Goal: Task Accomplishment & Management: Use online tool/utility

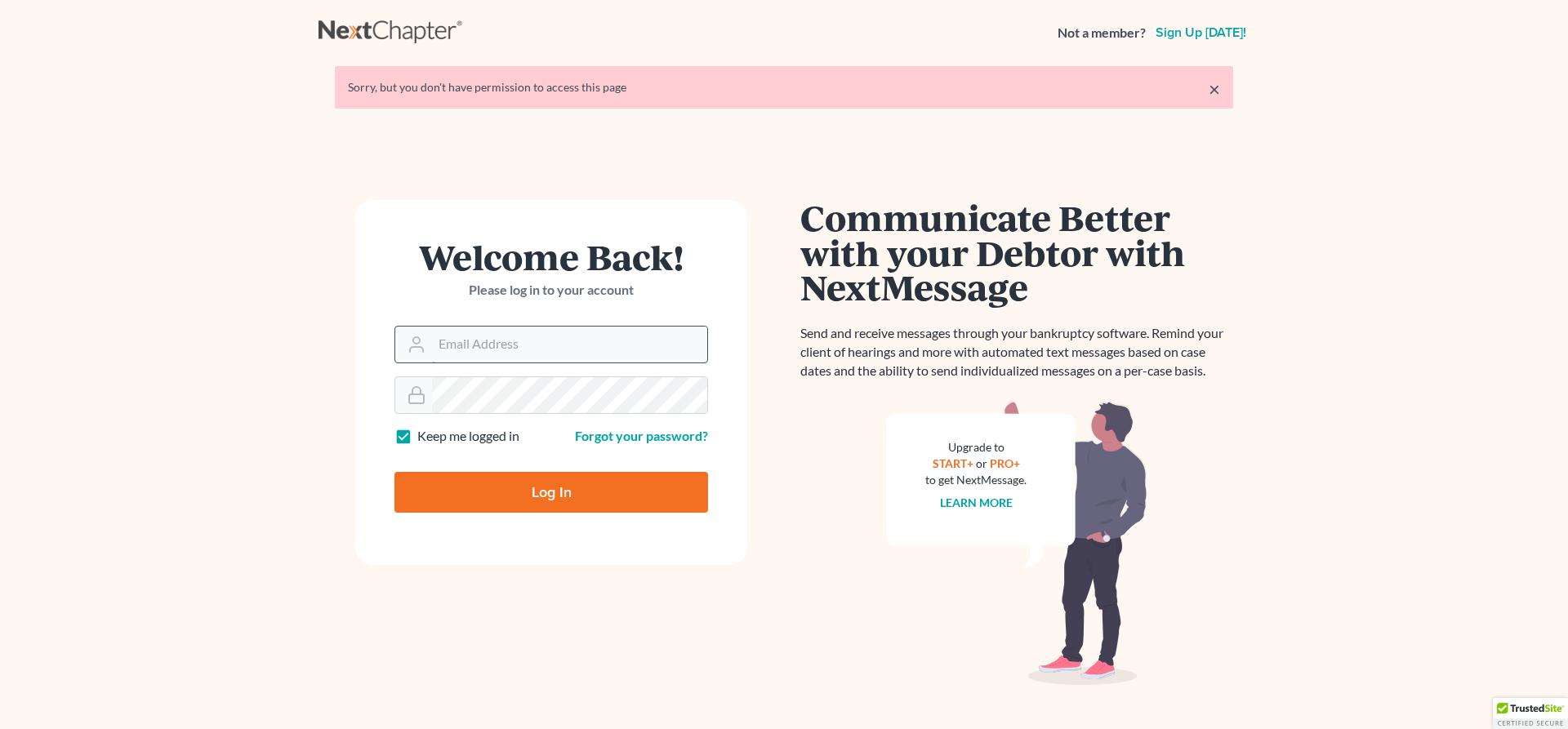
click at [572, 349] on input "Email Address" at bounding box center [569, 345] width 275 height 36
type input "[PERSON_NAME][EMAIL_ADDRESS][DOMAIN_NAME]"
click at [549, 484] on input "Log In" at bounding box center [551, 492] width 314 height 41
type input "Thinking..."
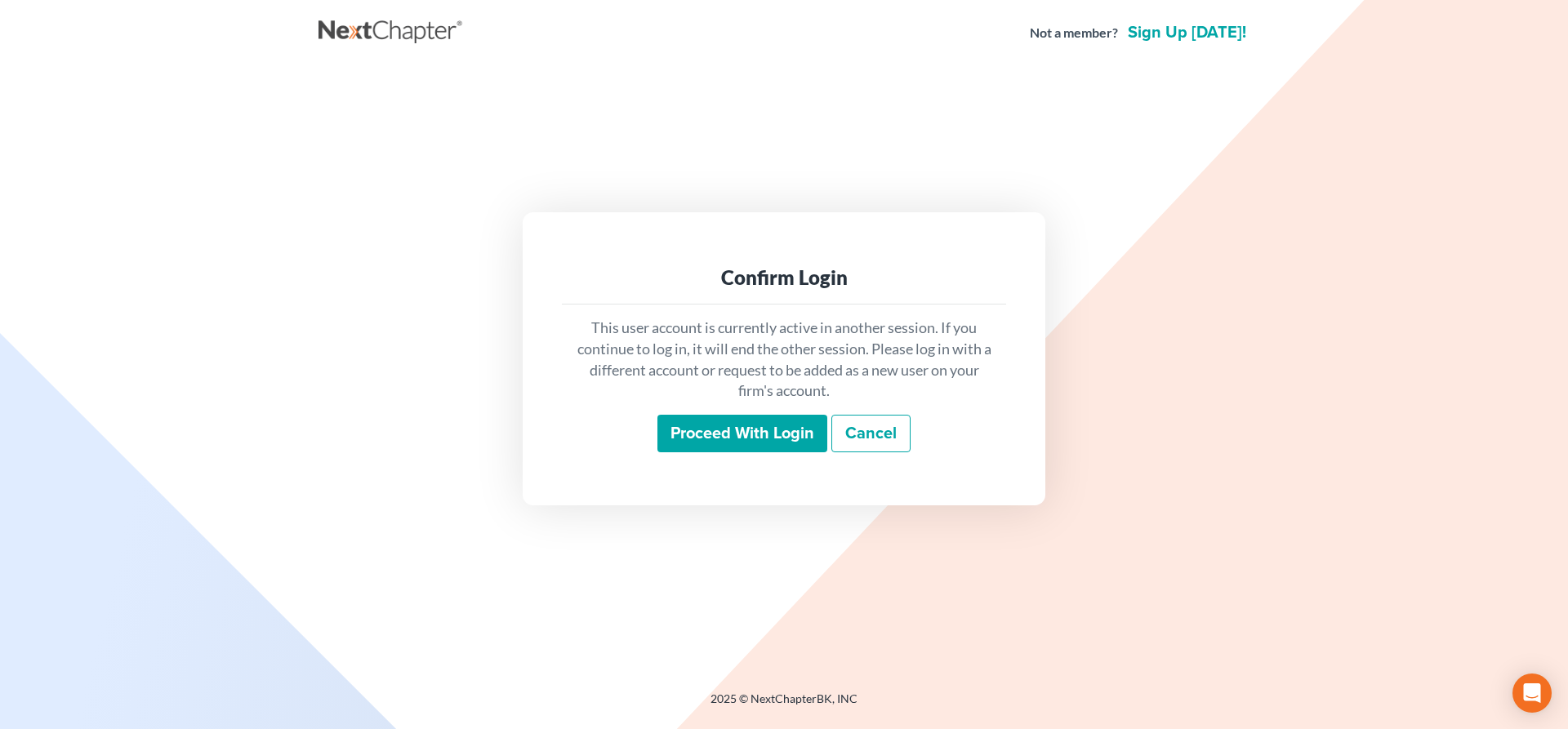
click at [747, 448] on input "Proceed with login" at bounding box center [742, 434] width 170 height 38
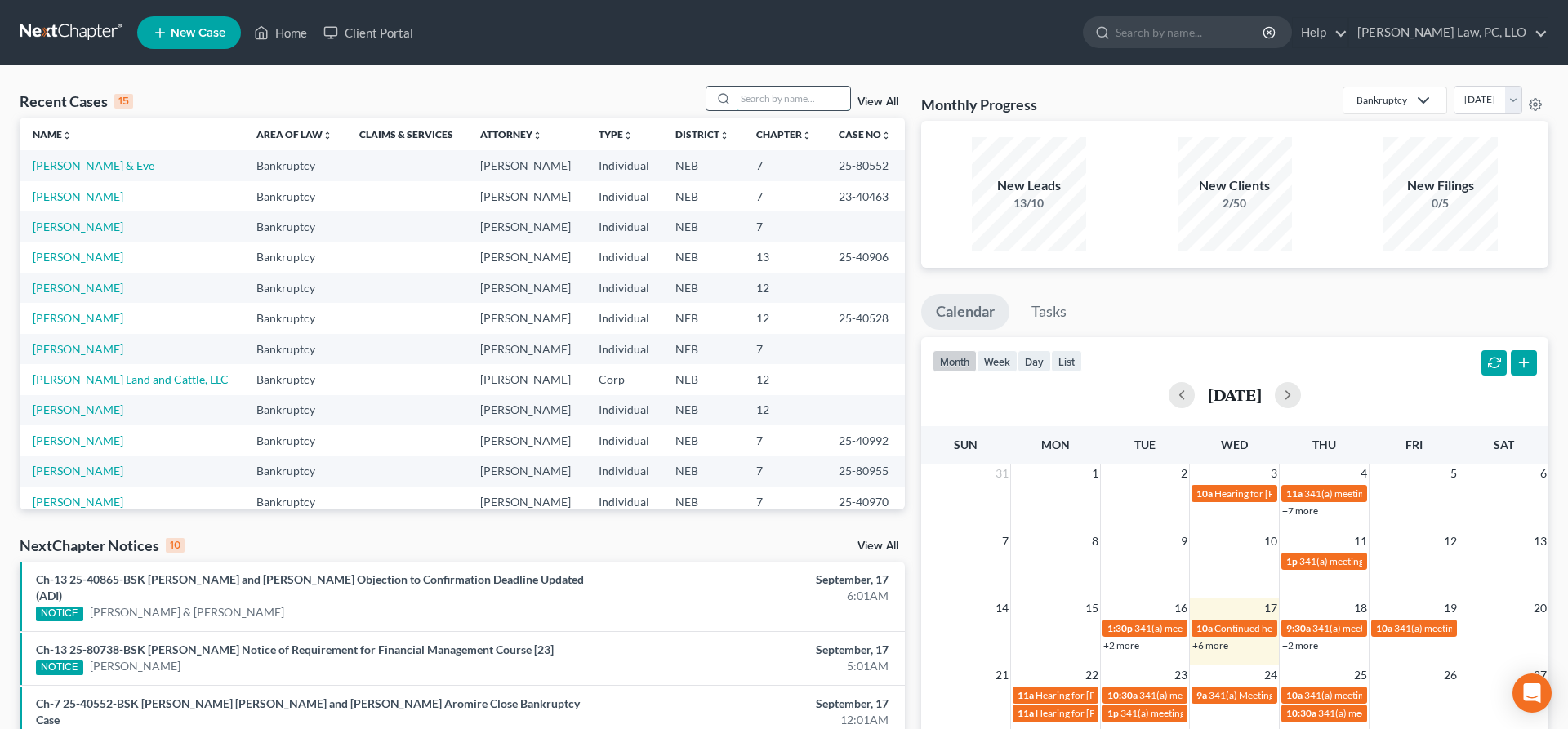
click at [756, 103] on input "search" at bounding box center [792, 98] width 114 height 24
type input "[PERSON_NAME]"
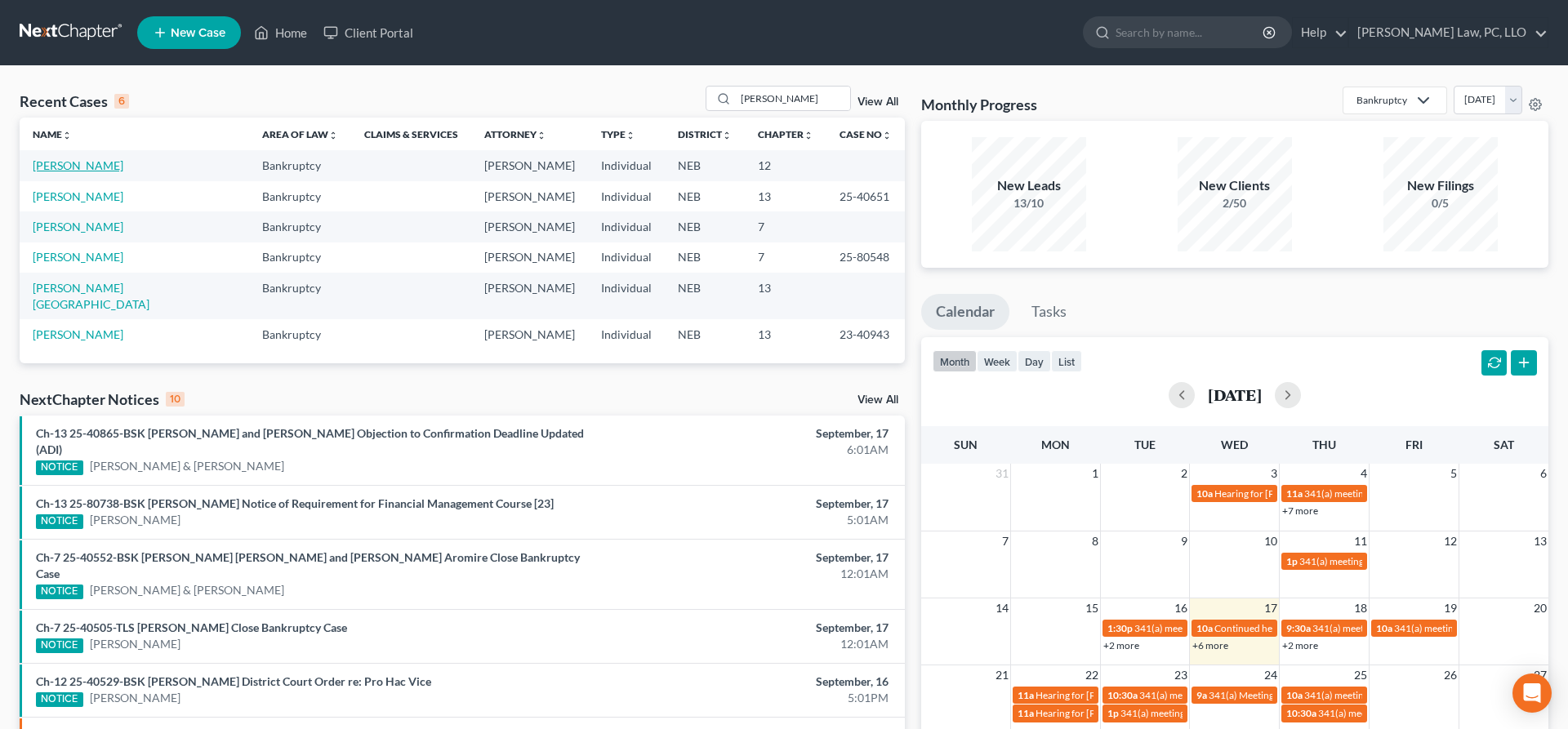
click at [71, 165] on link "[PERSON_NAME]" at bounding box center [77, 166] width 90 height 14
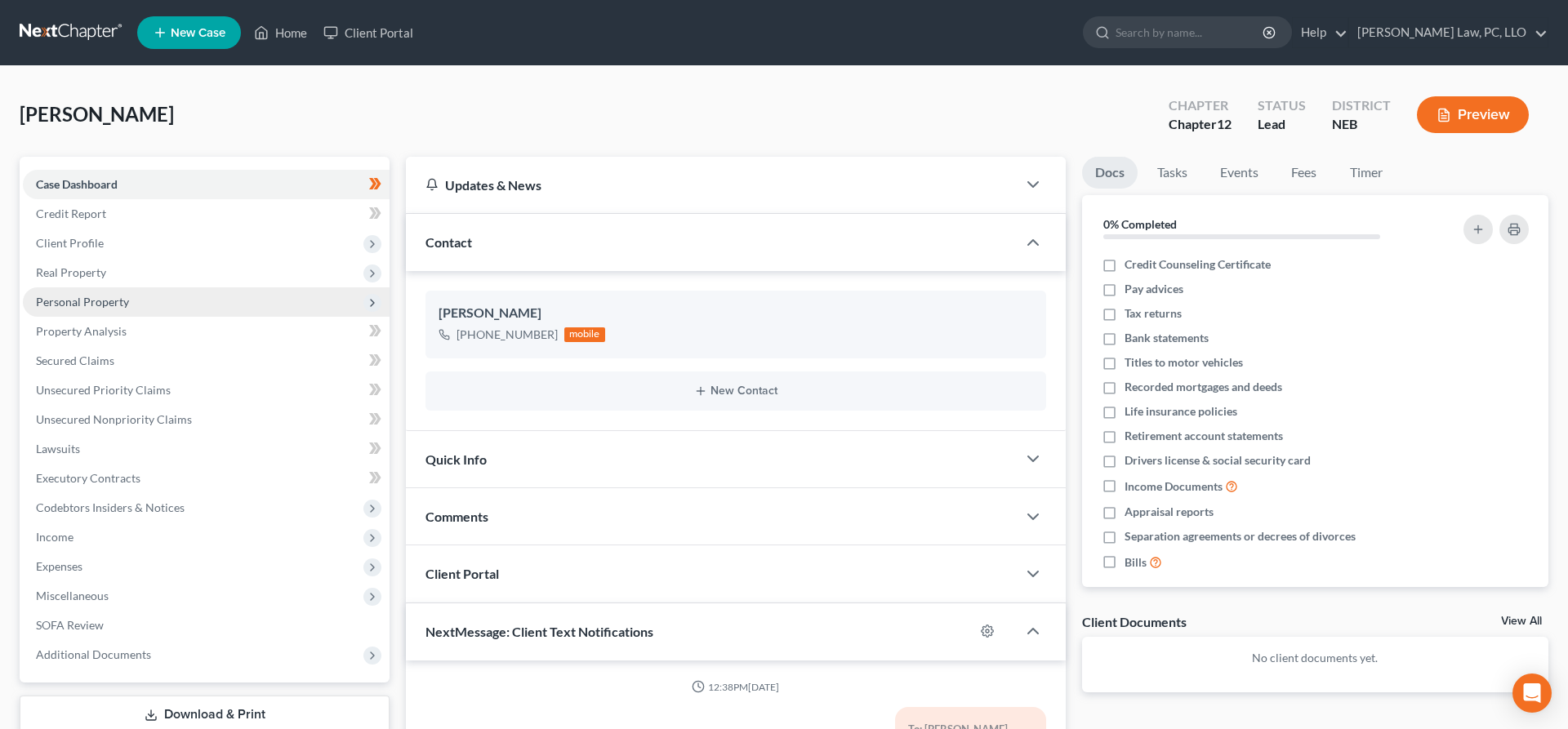
scroll to position [613, 0]
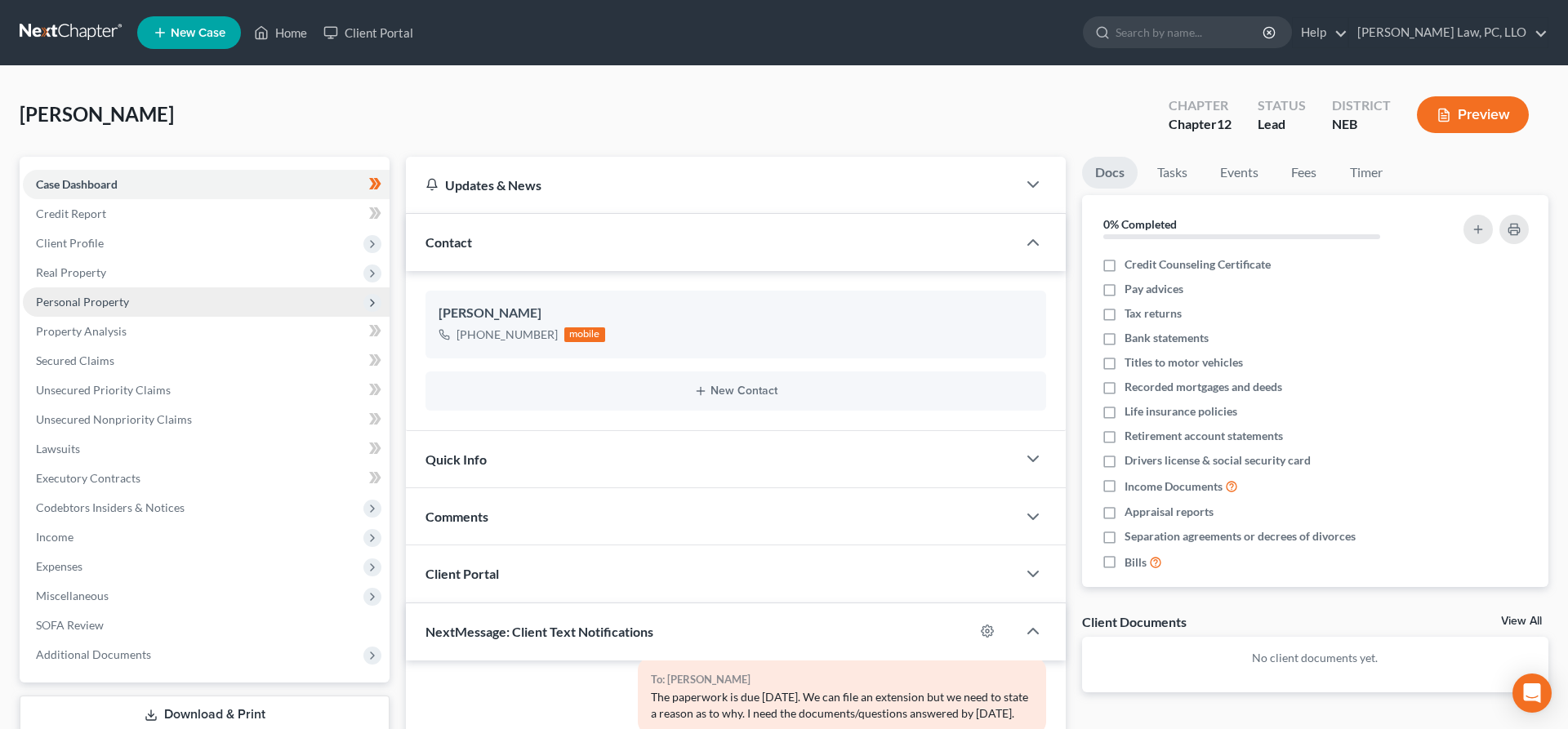
click at [116, 294] on span "Personal Property" at bounding box center [206, 302] width 366 height 30
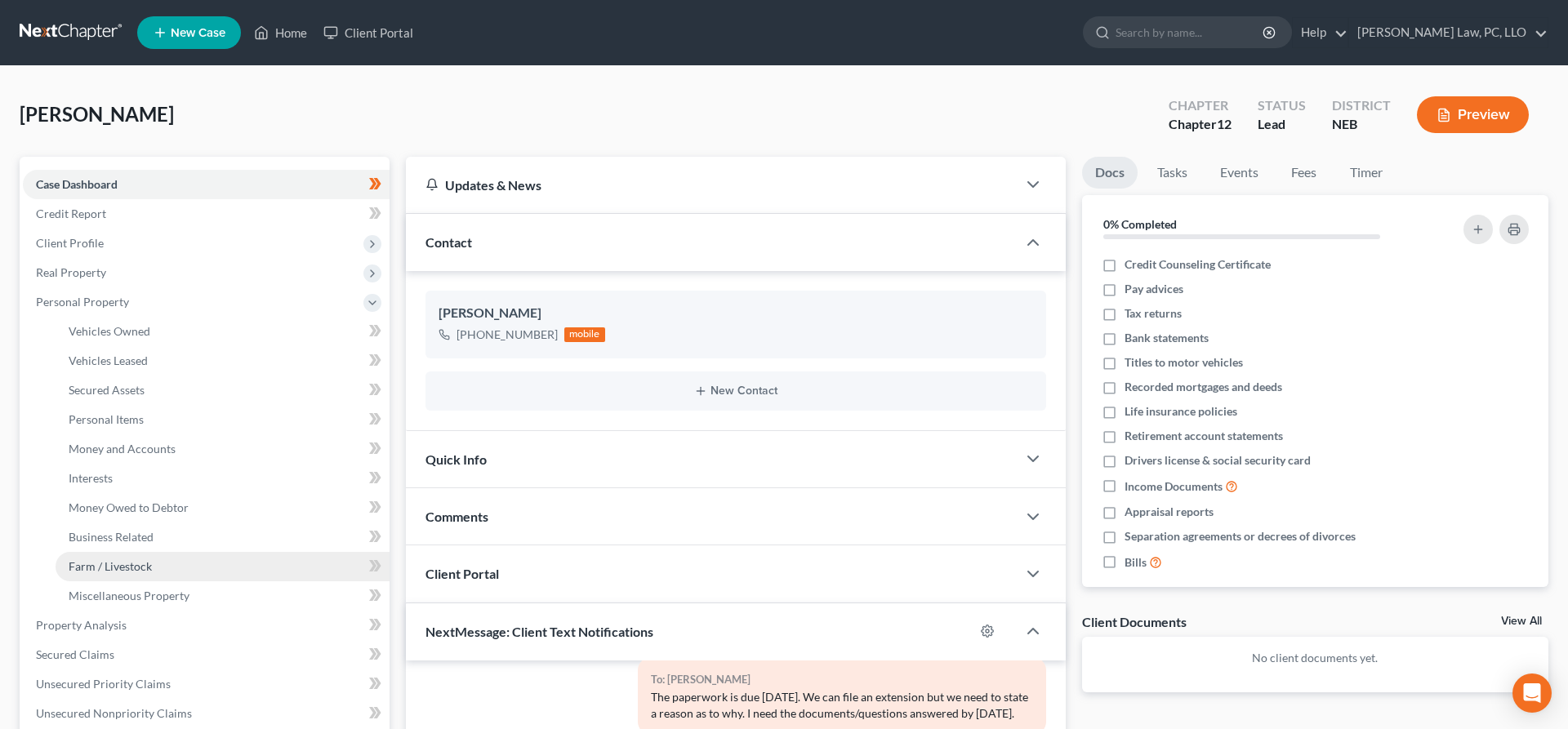
click at [131, 569] on span "Farm / Livestock" at bounding box center [110, 566] width 83 height 14
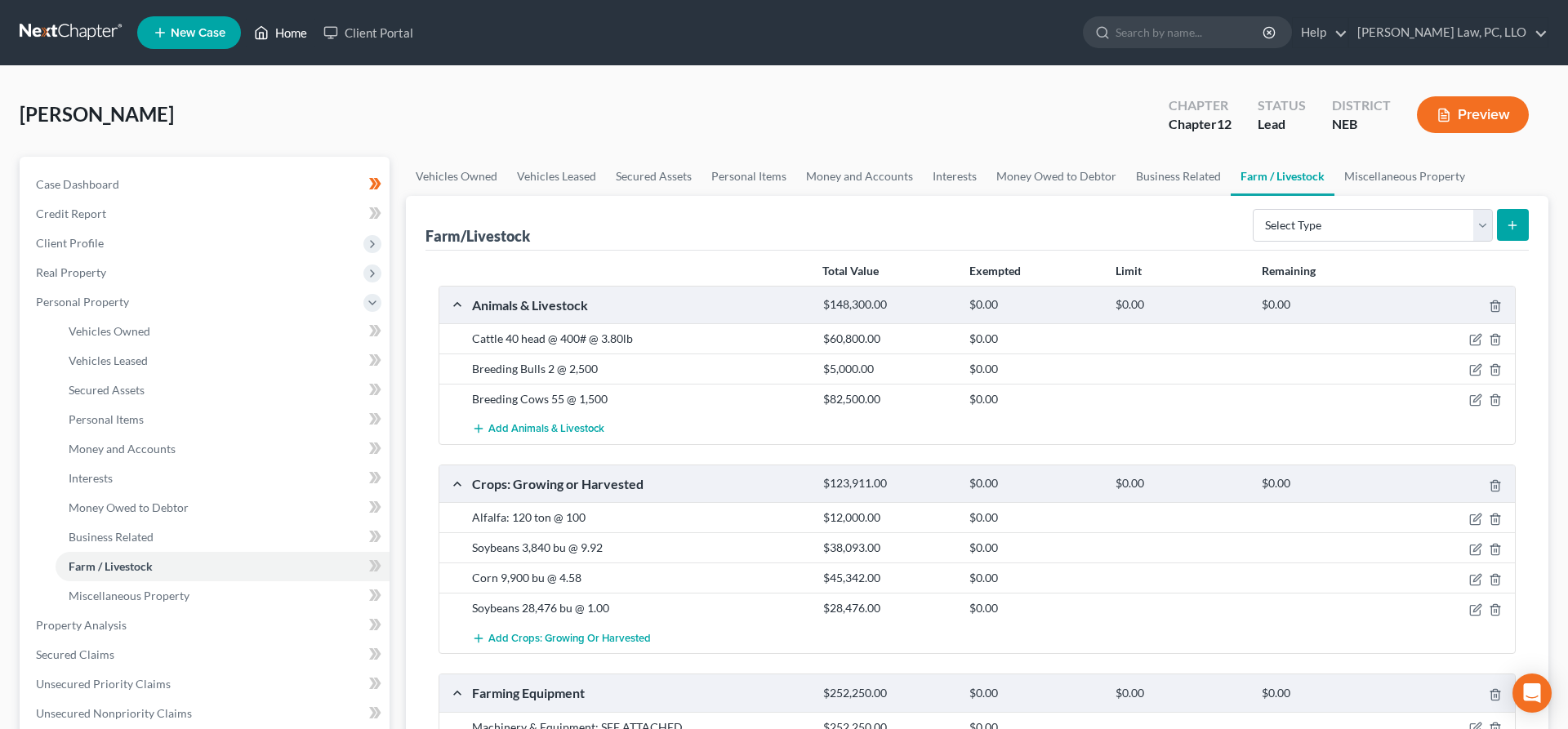
click at [266, 39] on icon at bounding box center [262, 33] width 12 height 12
